Goal: Information Seeking & Learning: Find specific page/section

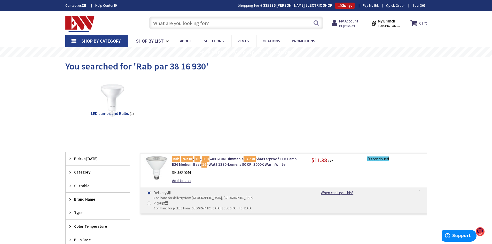
click at [219, 23] on input "text" at bounding box center [236, 23] width 174 height 13
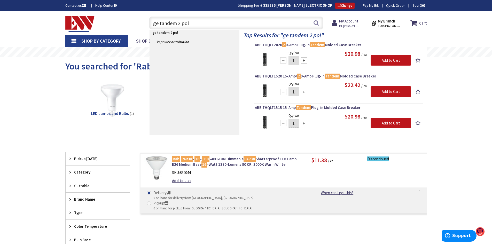
type input "ge tandem 2 pole"
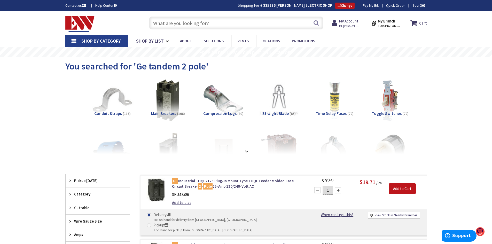
click at [186, 21] on input "text" at bounding box center [236, 23] width 174 height 13
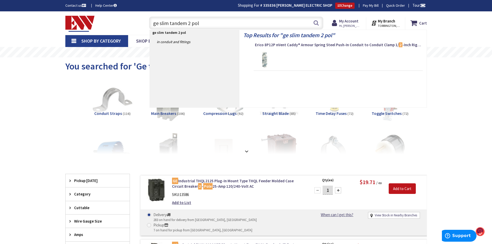
type input "ge slim tandem 2 pole"
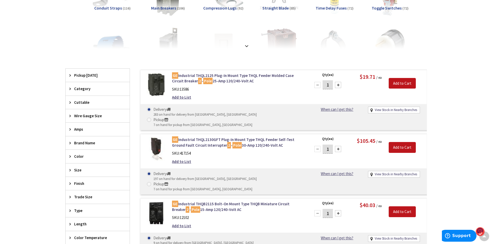
scroll to position [102, 0]
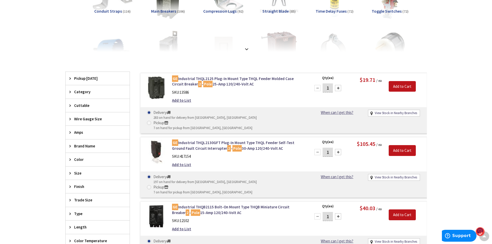
click at [85, 93] on span "Category" at bounding box center [95, 91] width 42 height 5
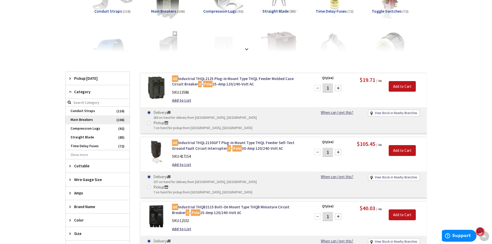
click at [90, 120] on span "Main Breakers" at bounding box center [98, 119] width 64 height 9
